Goal: Complete application form

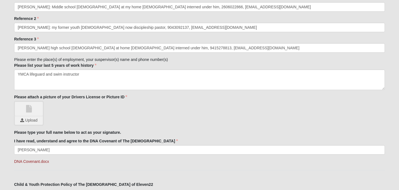
scroll to position [630, 0]
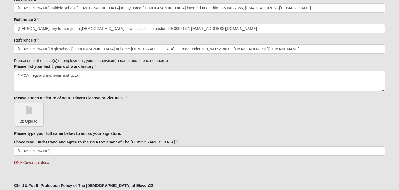
click at [83, 76] on textarea "YMCA lifeguard and swim instructor" at bounding box center [199, 81] width 371 height 21
click at [46, 84] on textarea "YMCA lifeguard and swim instructor" at bounding box center [199, 81] width 371 height 21
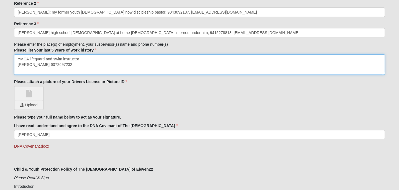
scroll to position [649, 0]
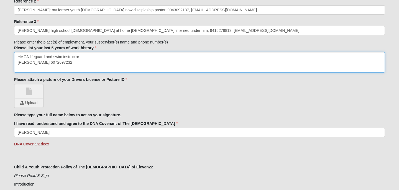
type textarea "YMCA lifeguard and swim instructor [PERSON_NAME] 6072697232"
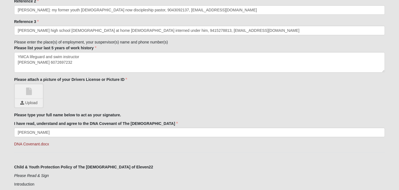
click at [31, 96] on link at bounding box center [29, 92] width 28 height 14
click at [29, 102] on input "file" at bounding box center [29, 103] width 28 height 8
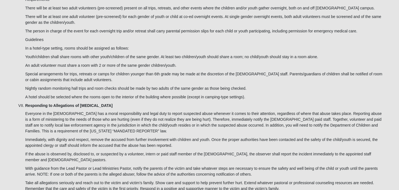
scroll to position [1808, 0]
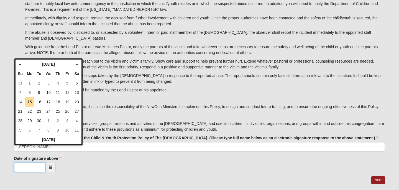
click at [31, 163] on input "Date of signature above" at bounding box center [29, 167] width 31 height 9
click at [40, 103] on td "16" at bounding box center [38, 101] width 9 height 9
type input "[DATE]"
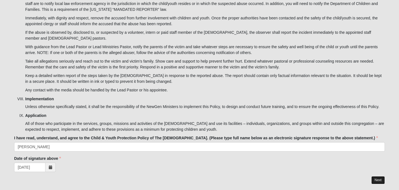
click at [379, 176] on link "Next" at bounding box center [378, 180] width 14 height 8
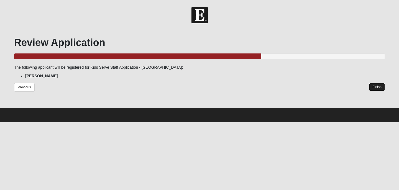
click at [380, 88] on link "Finish" at bounding box center [377, 87] width 16 height 8
